Goal: Entertainment & Leisure: Browse casually

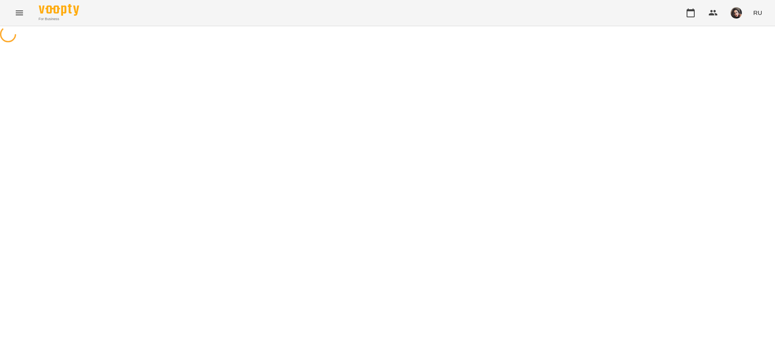
click at [17, 16] on icon "Menu" at bounding box center [20, 13] width 10 height 10
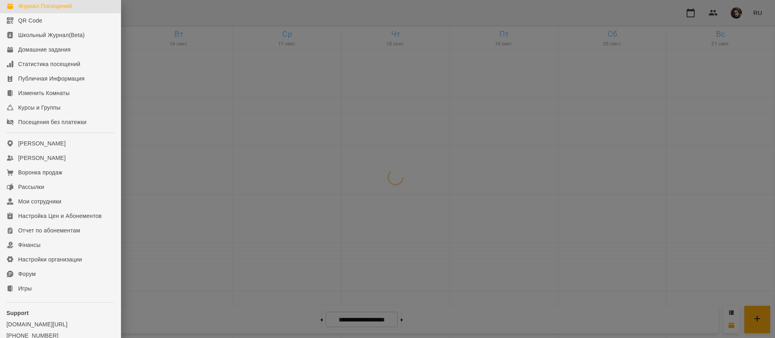
scroll to position [84, 0]
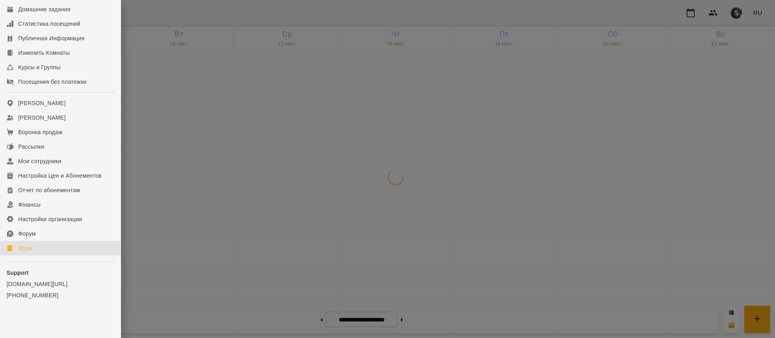
click at [52, 246] on link "Игры" at bounding box center [60, 248] width 121 height 15
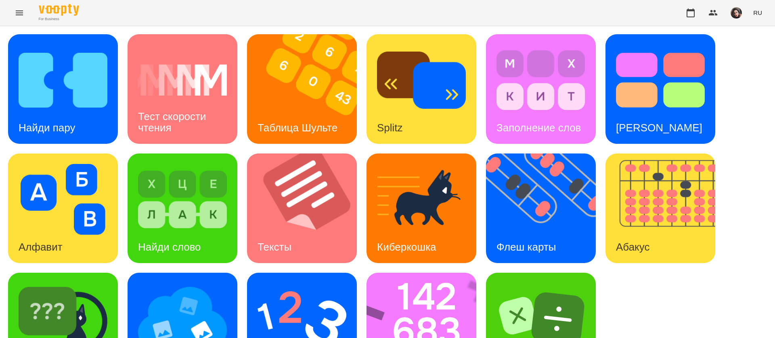
click at [754, 13] on button "RU" at bounding box center [757, 12] width 15 height 15
click at [742, 50] on div "Українська" at bounding box center [742, 45] width 41 height 15
click at [73, 105] on img at bounding box center [63, 80] width 89 height 71
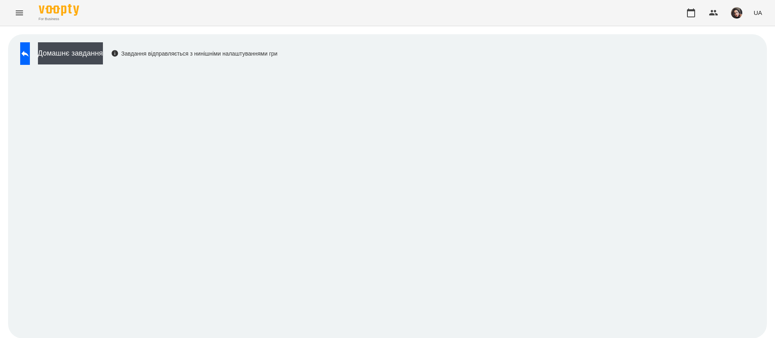
scroll to position [0, 0]
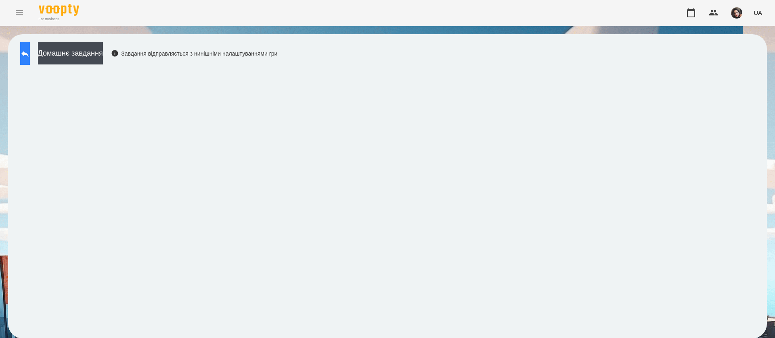
click at [23, 61] on button at bounding box center [25, 53] width 10 height 23
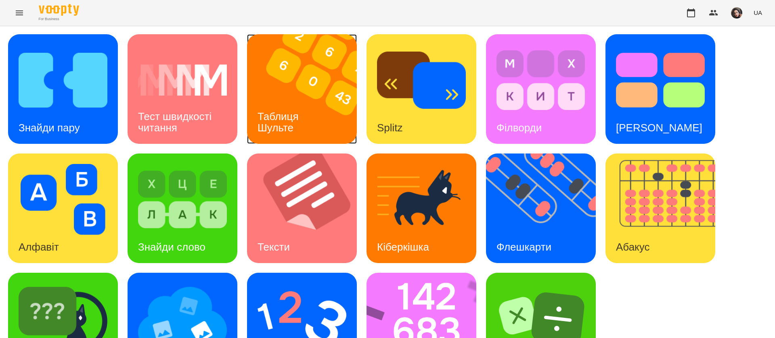
click at [300, 111] on h3 "Таблиця Шульте" at bounding box center [279, 122] width 44 height 23
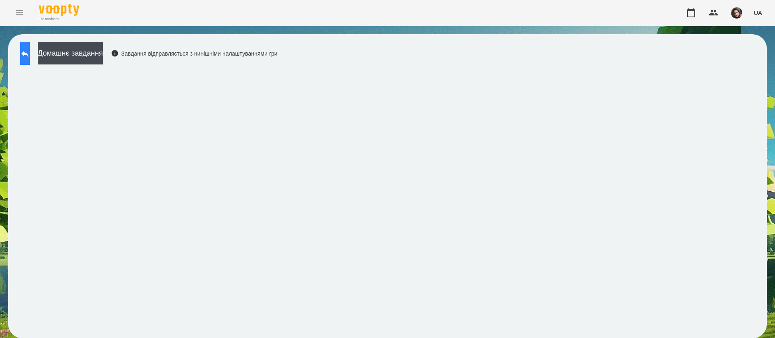
click at [28, 61] on button at bounding box center [25, 53] width 10 height 23
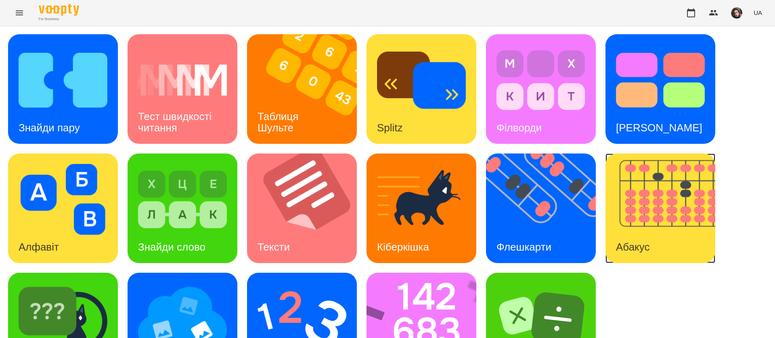
click at [676, 198] on img at bounding box center [665, 209] width 120 height 110
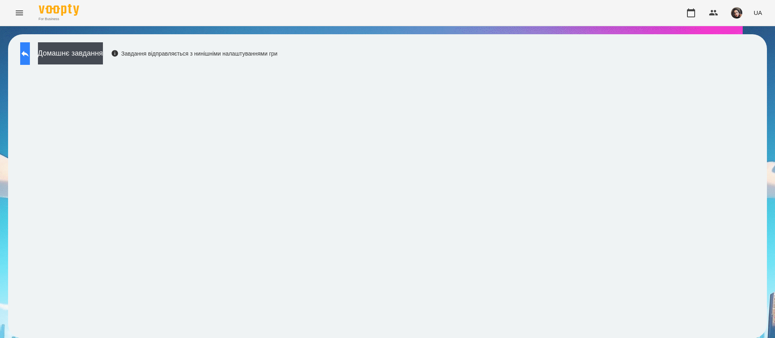
click at [26, 52] on button at bounding box center [25, 53] width 10 height 23
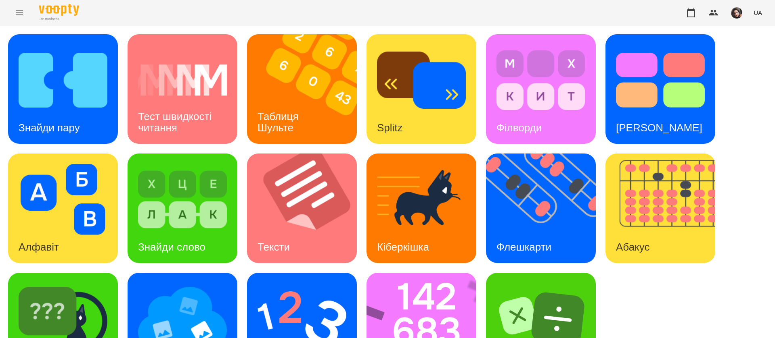
scroll to position [52, 0]
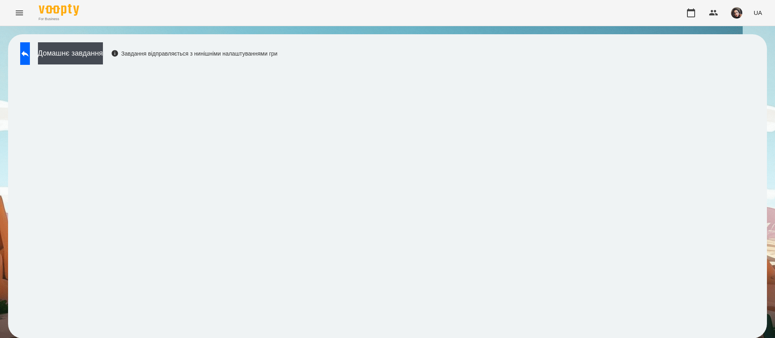
click at [385, 62] on div "Домашнє завдання Завдання відправляється з нинішніми налаштуваннями гри" at bounding box center [387, 186] width 758 height 305
click at [562, 53] on div "Домашнє завдання Завдання відправляється з нинішніми налаштуваннями гри" at bounding box center [387, 186] width 758 height 305
click at [30, 49] on icon at bounding box center [25, 54] width 10 height 10
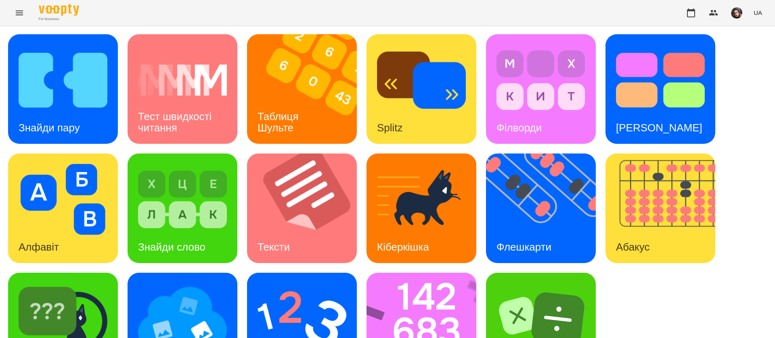
scroll to position [52, 0]
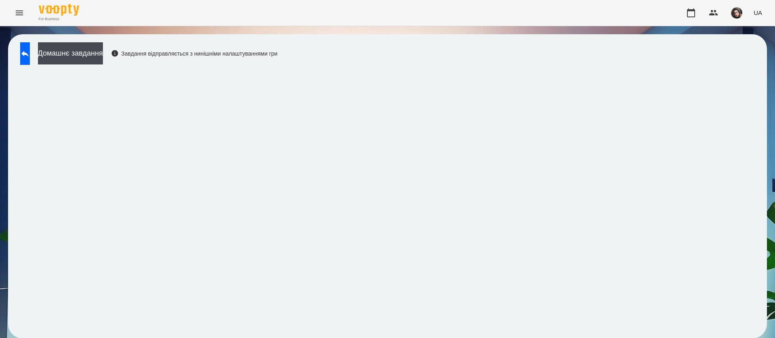
scroll to position [0, 0]
click at [30, 57] on button at bounding box center [25, 53] width 10 height 23
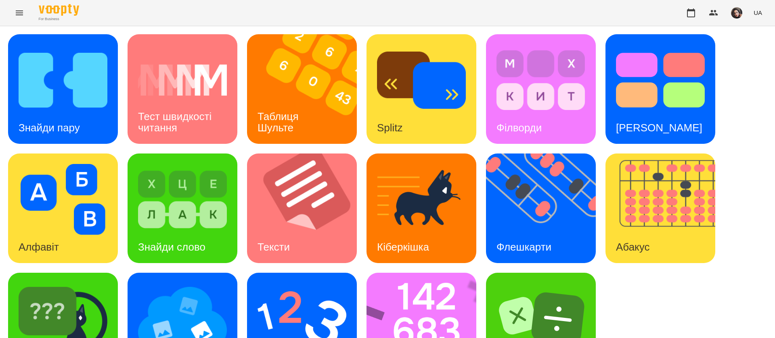
scroll to position [52, 0]
click at [450, 273] on img at bounding box center [426, 328] width 120 height 110
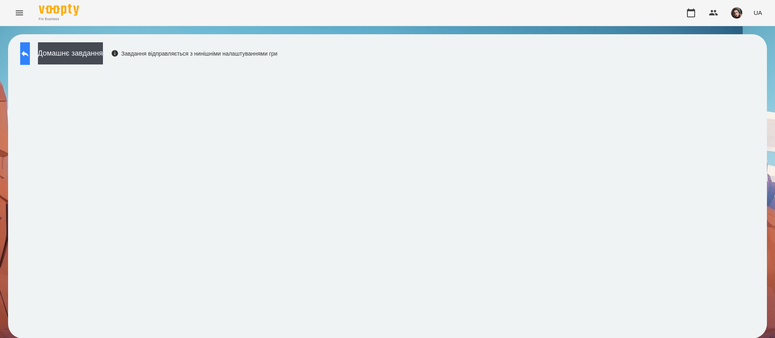
click at [30, 57] on icon at bounding box center [25, 54] width 10 height 10
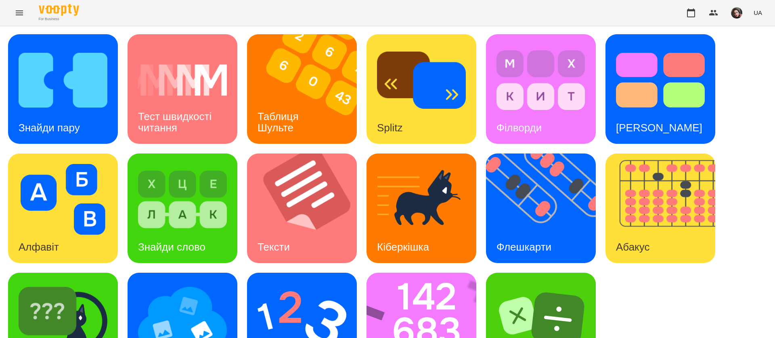
scroll to position [52, 0]
click at [292, 284] on img at bounding box center [301, 319] width 89 height 71
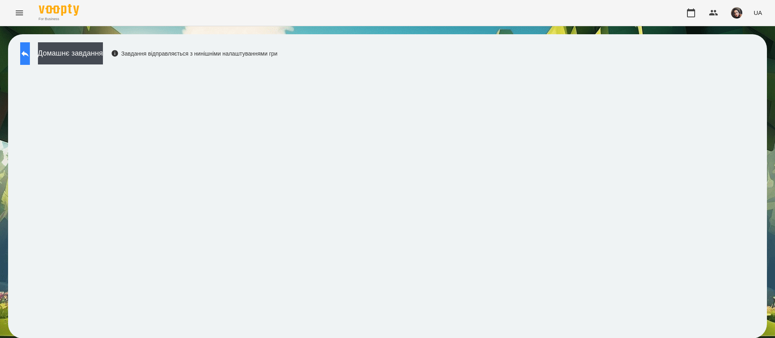
click at [28, 54] on button at bounding box center [25, 53] width 10 height 23
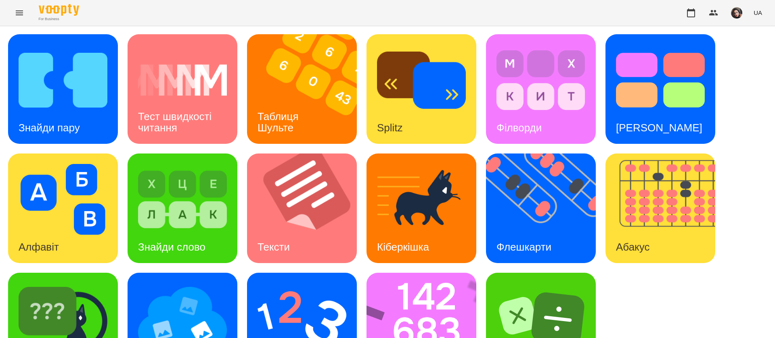
scroll to position [52, 0]
click at [98, 293] on img at bounding box center [63, 319] width 89 height 71
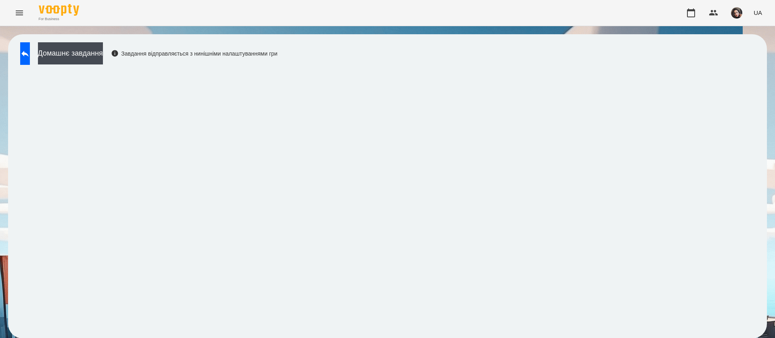
scroll to position [0, 0]
click at [30, 49] on icon at bounding box center [25, 54] width 10 height 10
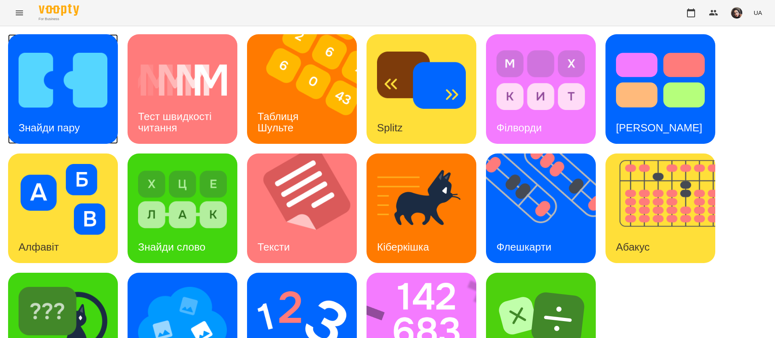
click at [86, 103] on img at bounding box center [63, 80] width 89 height 71
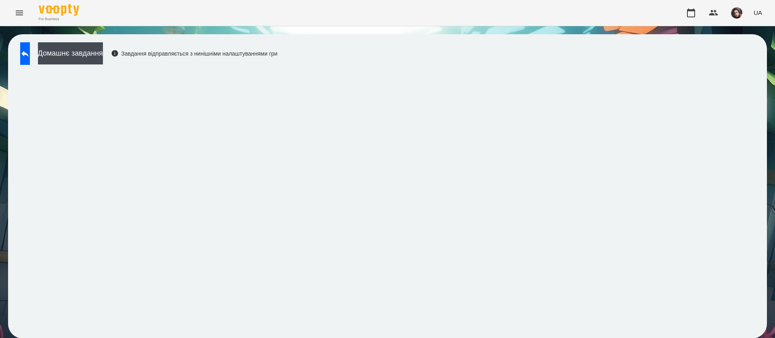
scroll to position [0, 0]
click at [30, 55] on icon at bounding box center [25, 54] width 10 height 10
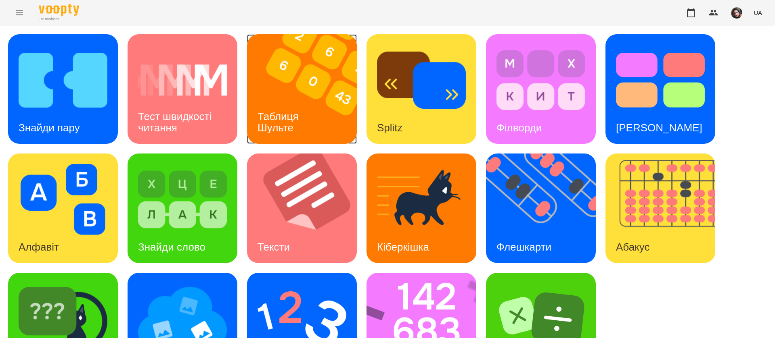
click at [306, 106] on div "Таблиця Шульте" at bounding box center [279, 122] width 65 height 43
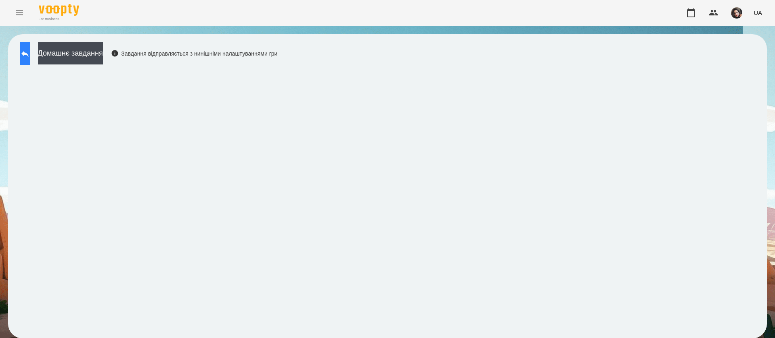
click at [29, 54] on icon at bounding box center [24, 54] width 7 height 6
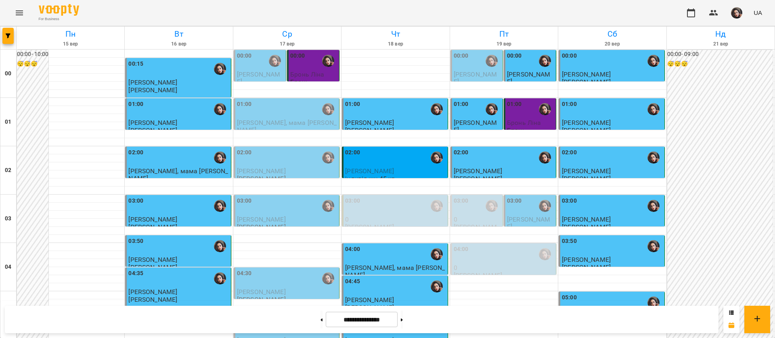
scroll to position [909, 0]
